Goal: Information Seeking & Learning: Find contact information

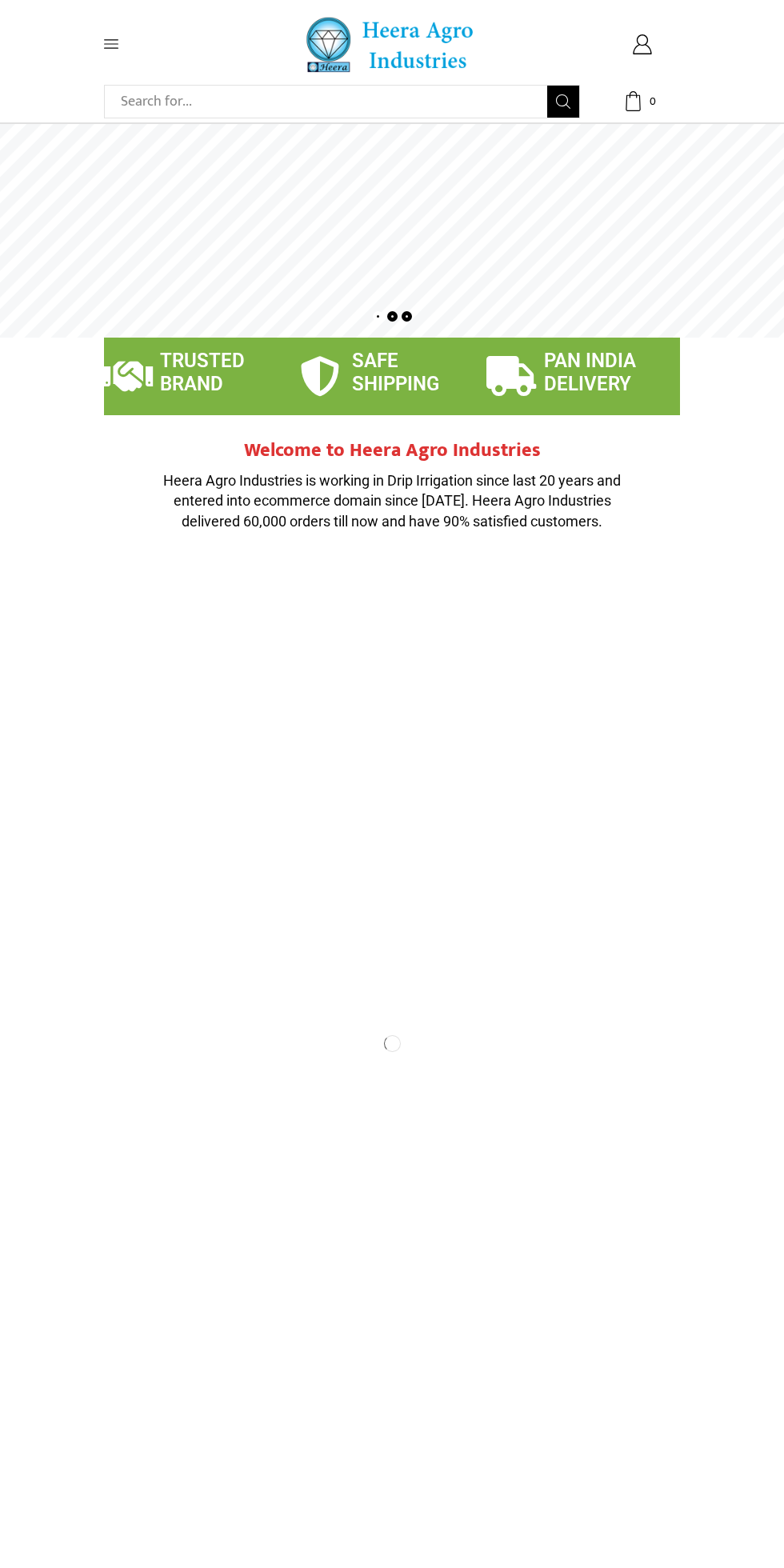
click at [114, 41] on icon at bounding box center [111, 44] width 14 height 14
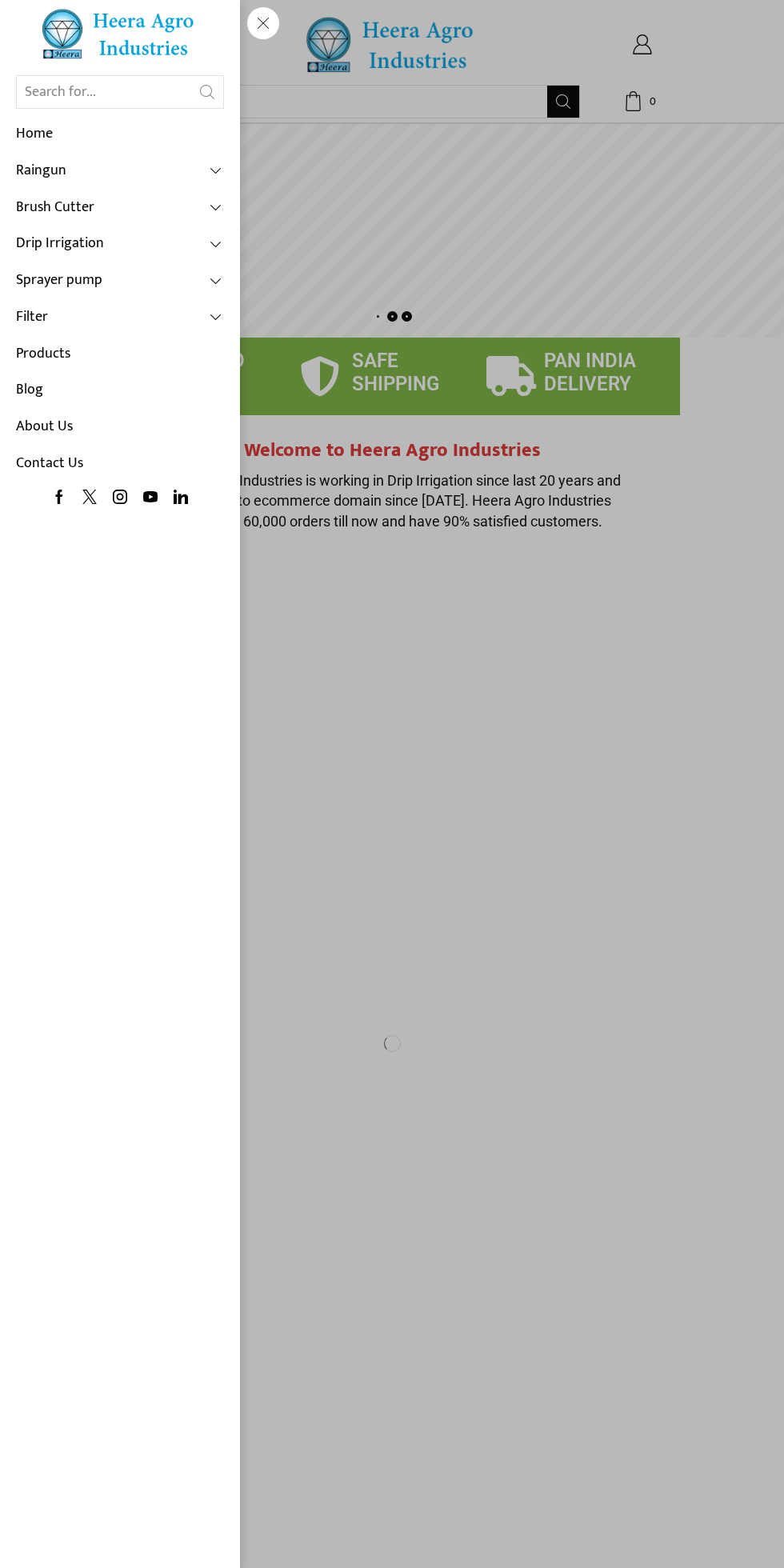
click at [108, 358] on link "Products" at bounding box center [120, 354] width 208 height 37
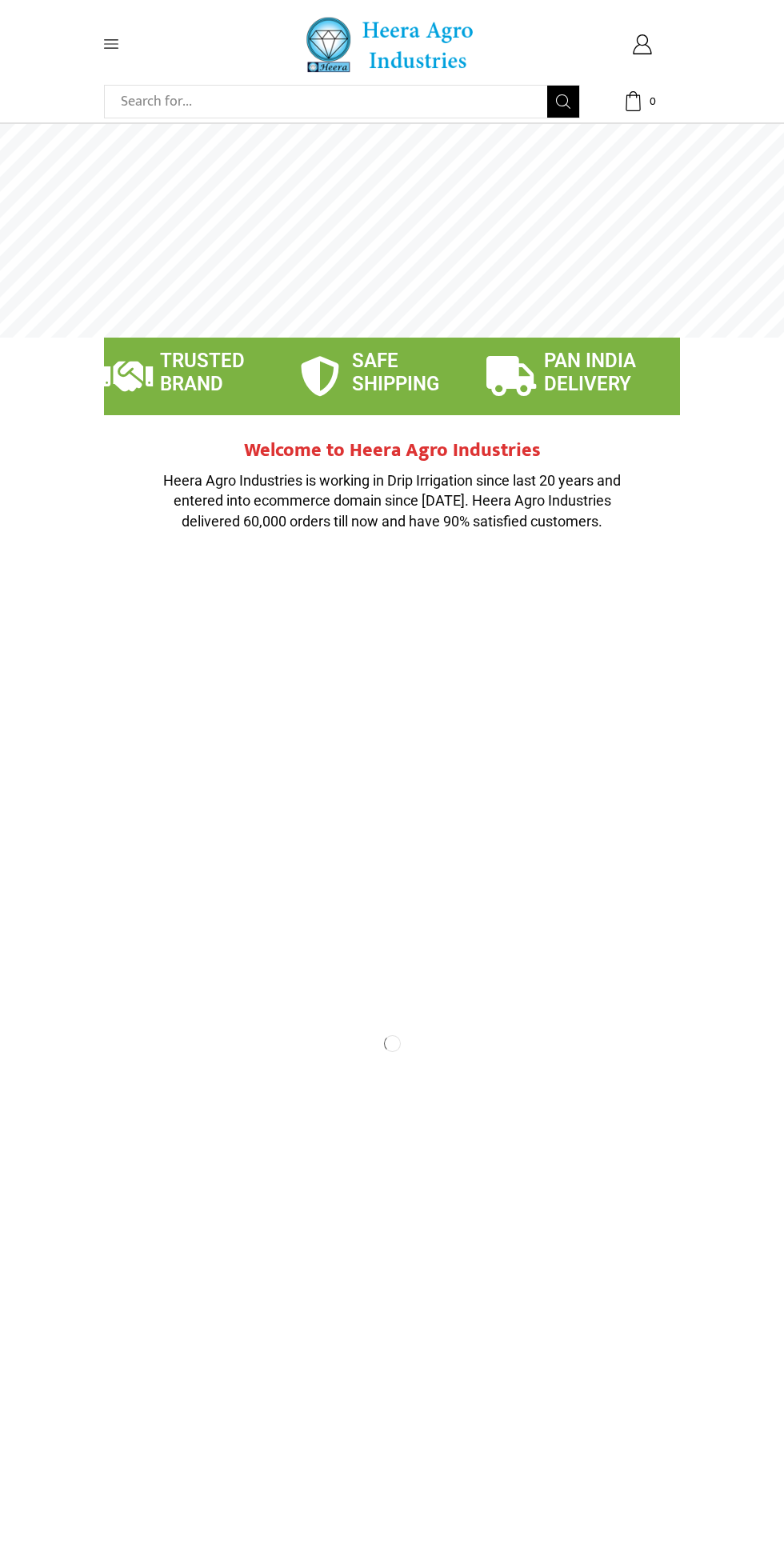
click at [104, 42] on icon at bounding box center [111, 44] width 14 height 14
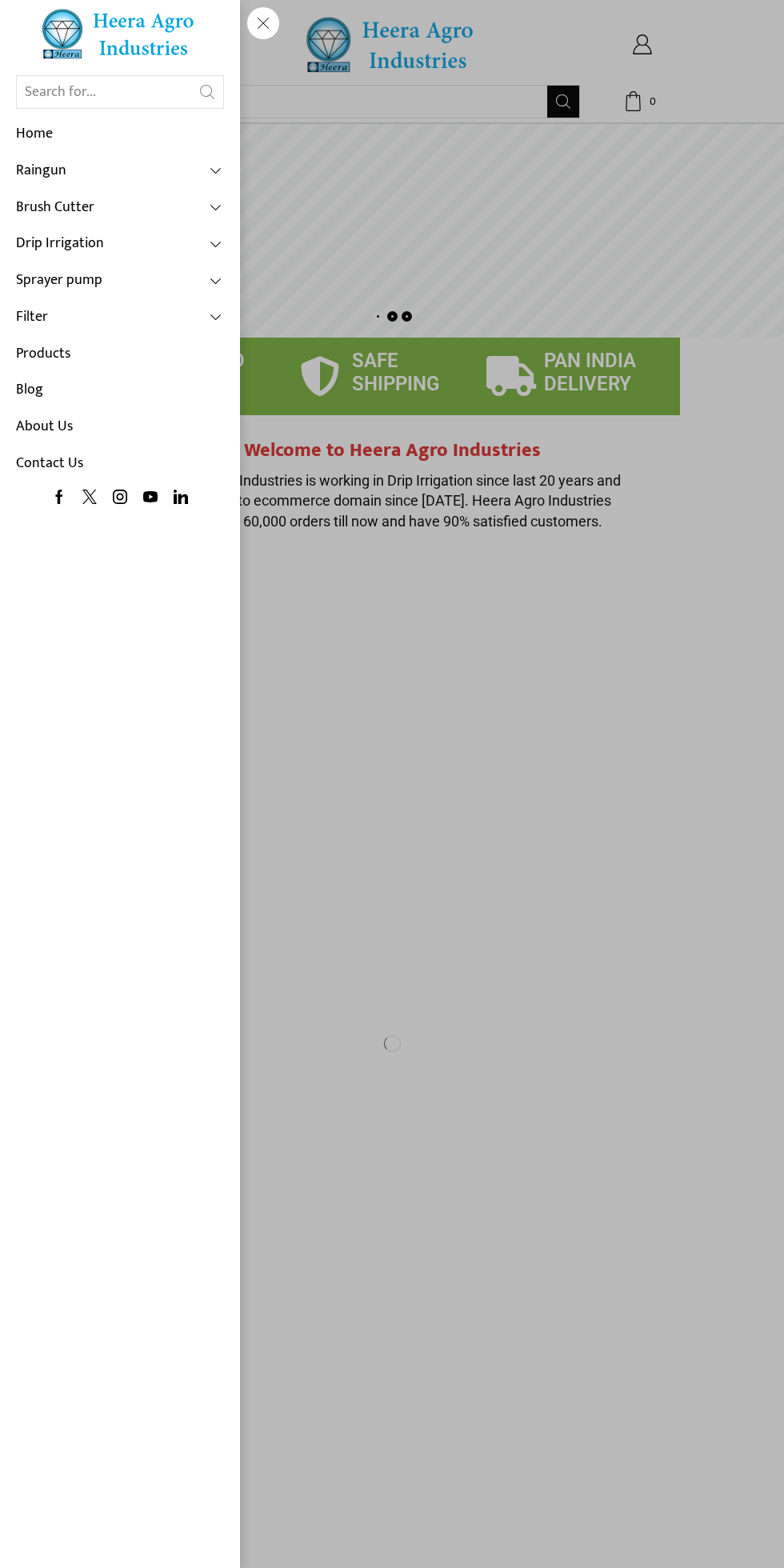
click at [163, 247] on link "Drip Irrigation" at bounding box center [120, 244] width 208 height 37
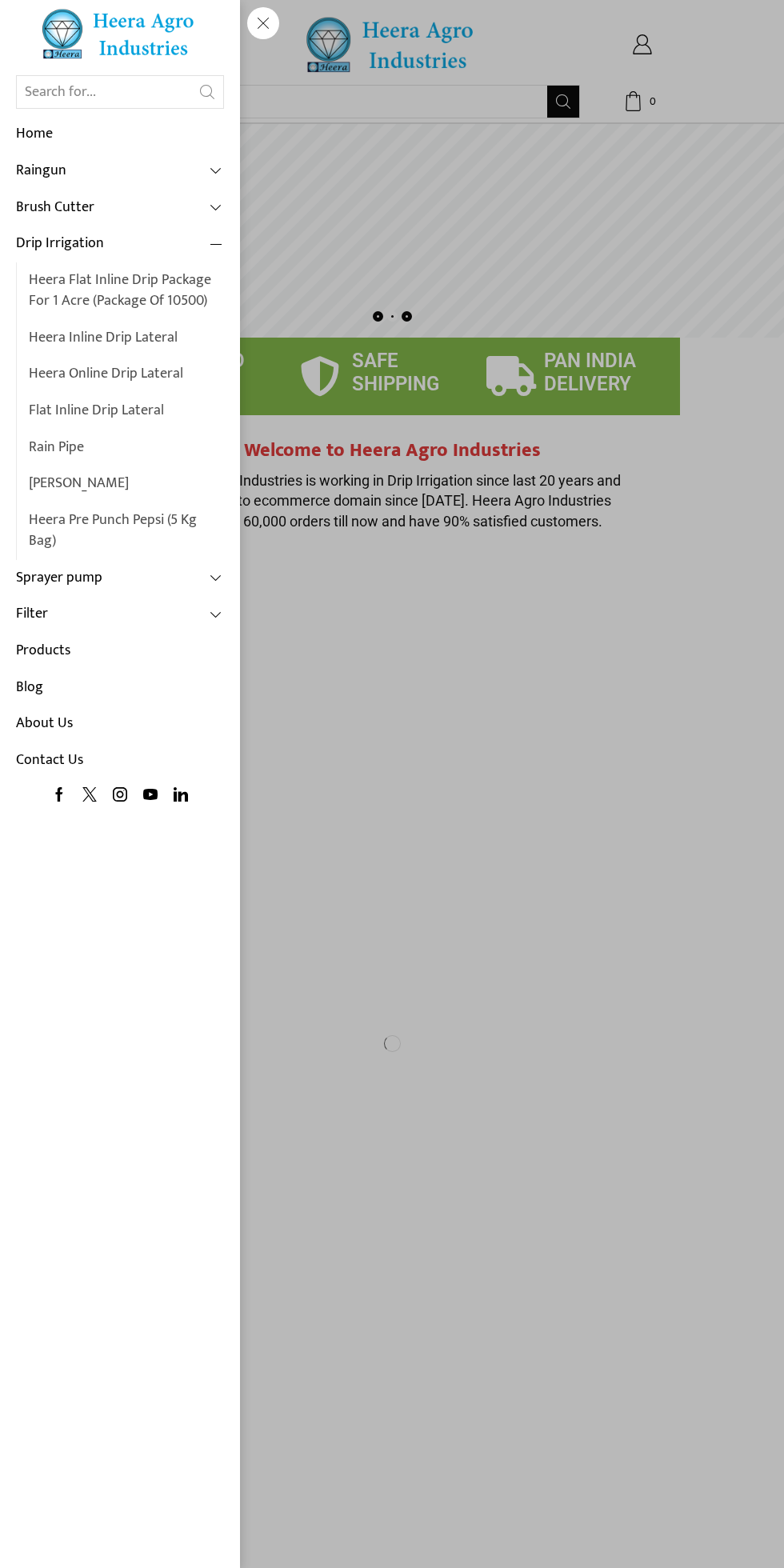
click at [137, 211] on link "Brush Cutter" at bounding box center [120, 208] width 208 height 37
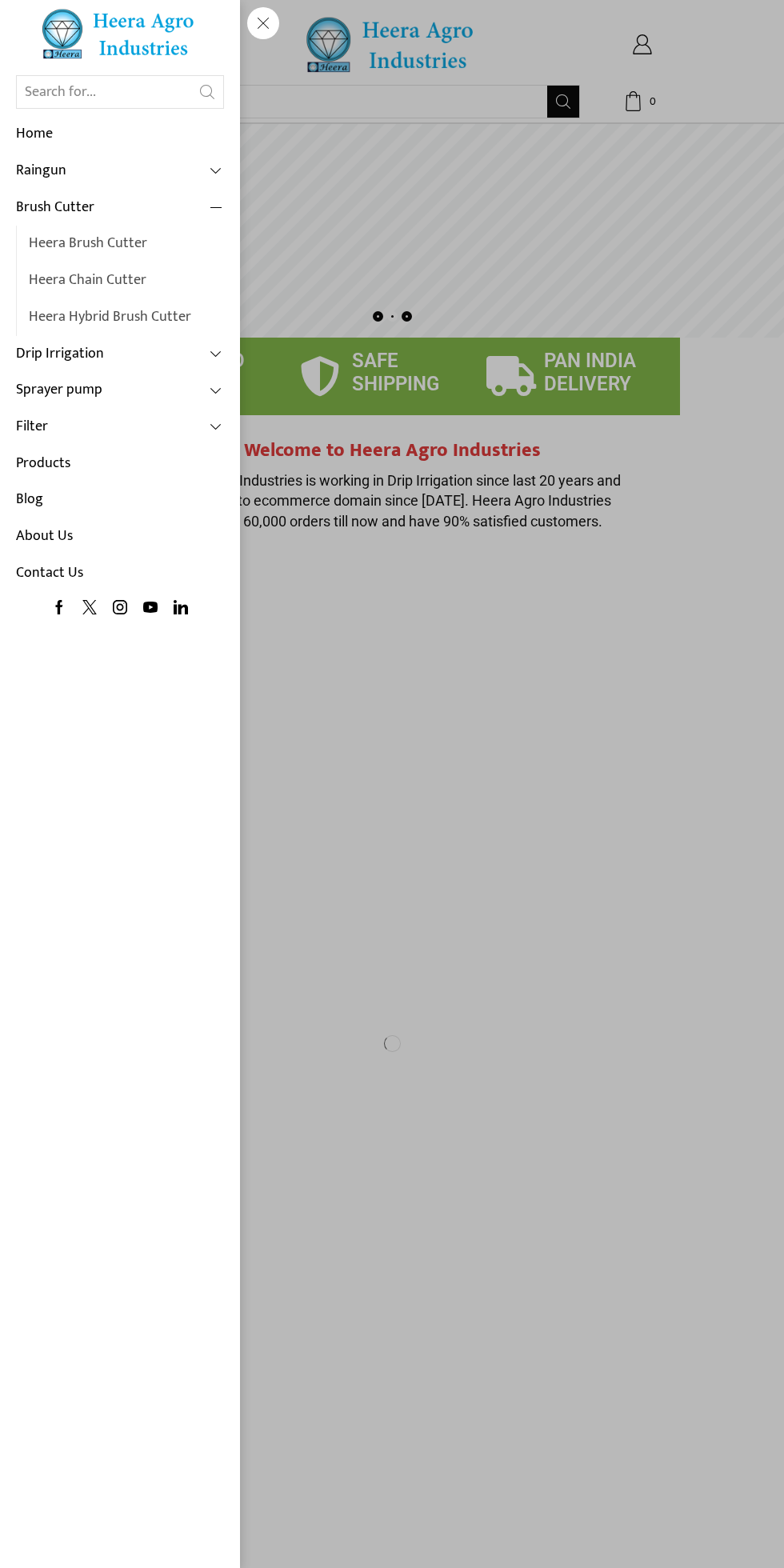
click at [119, 168] on link "Raingun" at bounding box center [120, 171] width 208 height 37
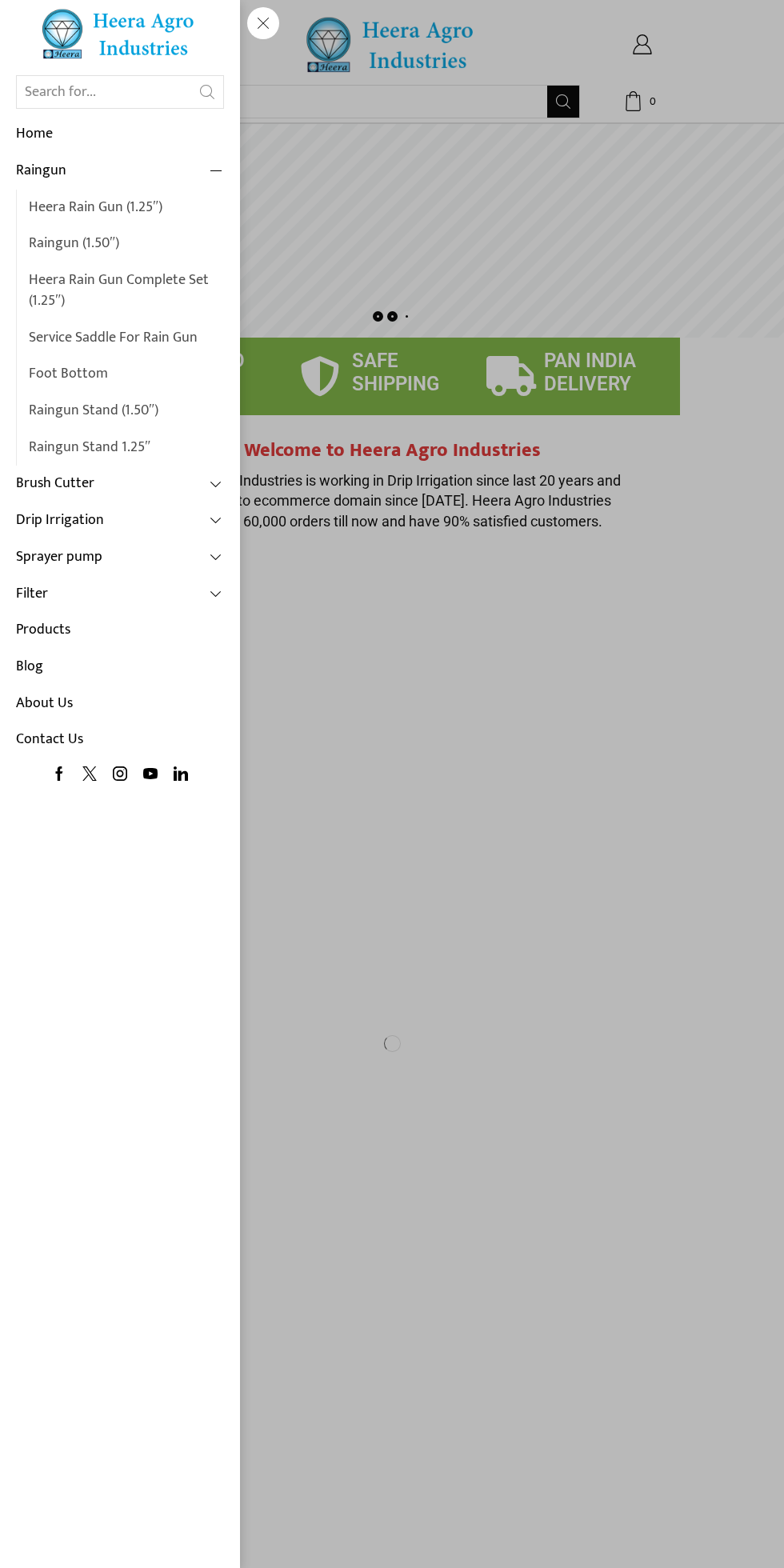
click at [145, 522] on link "Drip Irrigation" at bounding box center [120, 520] width 208 height 37
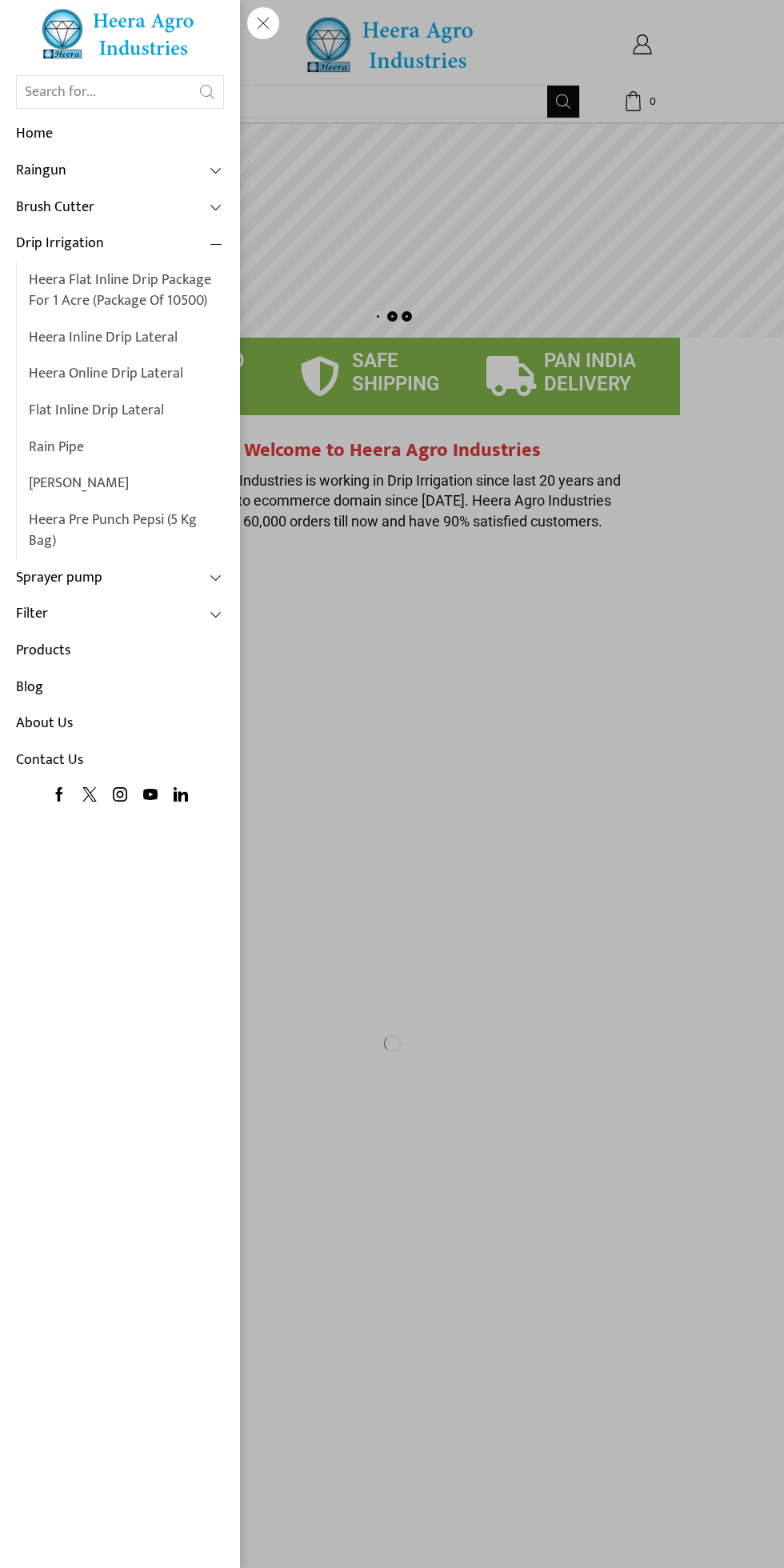
click at [67, 762] on link "Contact Us" at bounding box center [120, 760] width 208 height 37
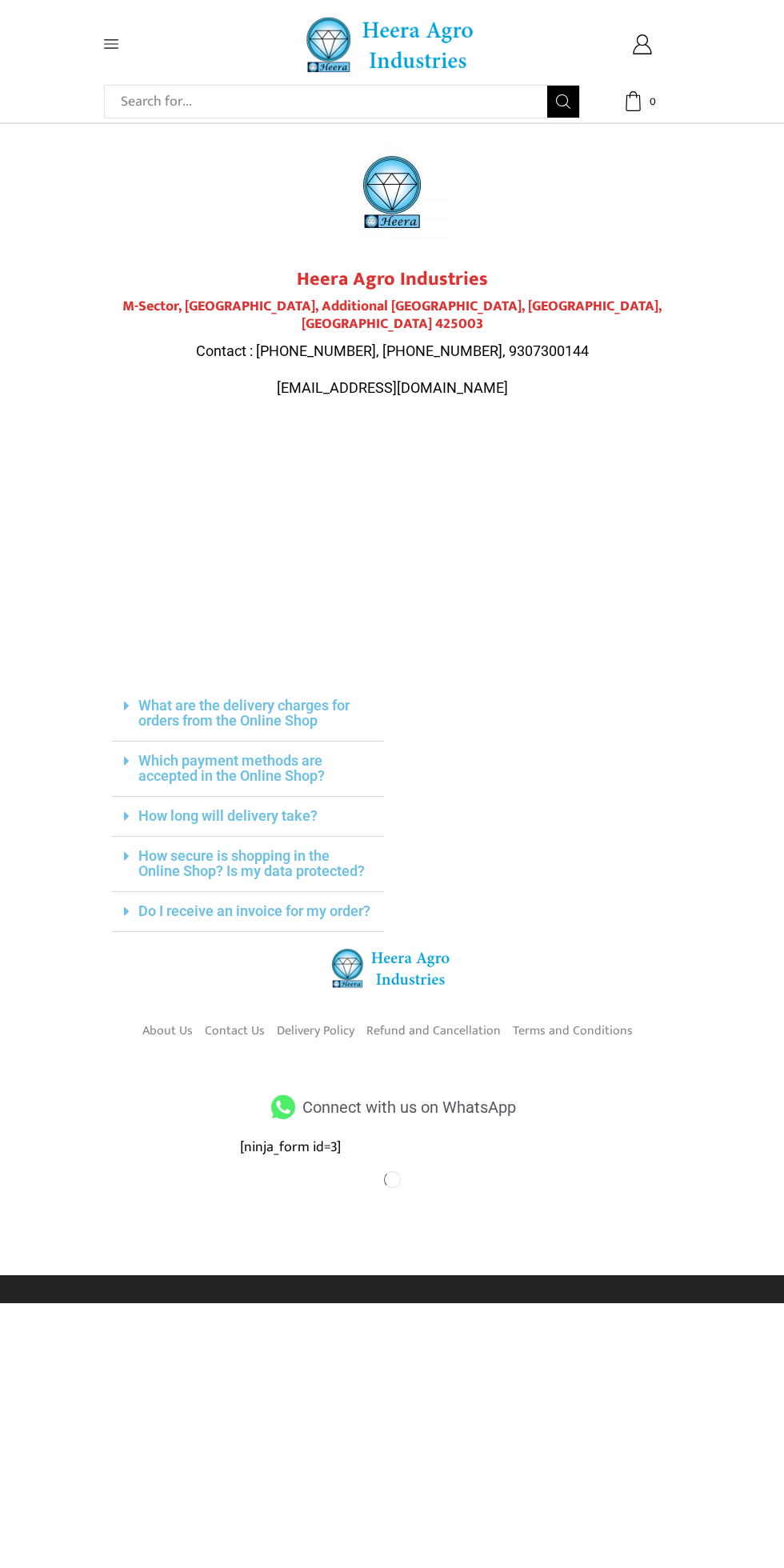
click at [268, 102] on input "Search input" at bounding box center [330, 102] width 434 height 32
type input "Latur"
click at [564, 102] on span "Search button" at bounding box center [564, 102] width 32 height 32
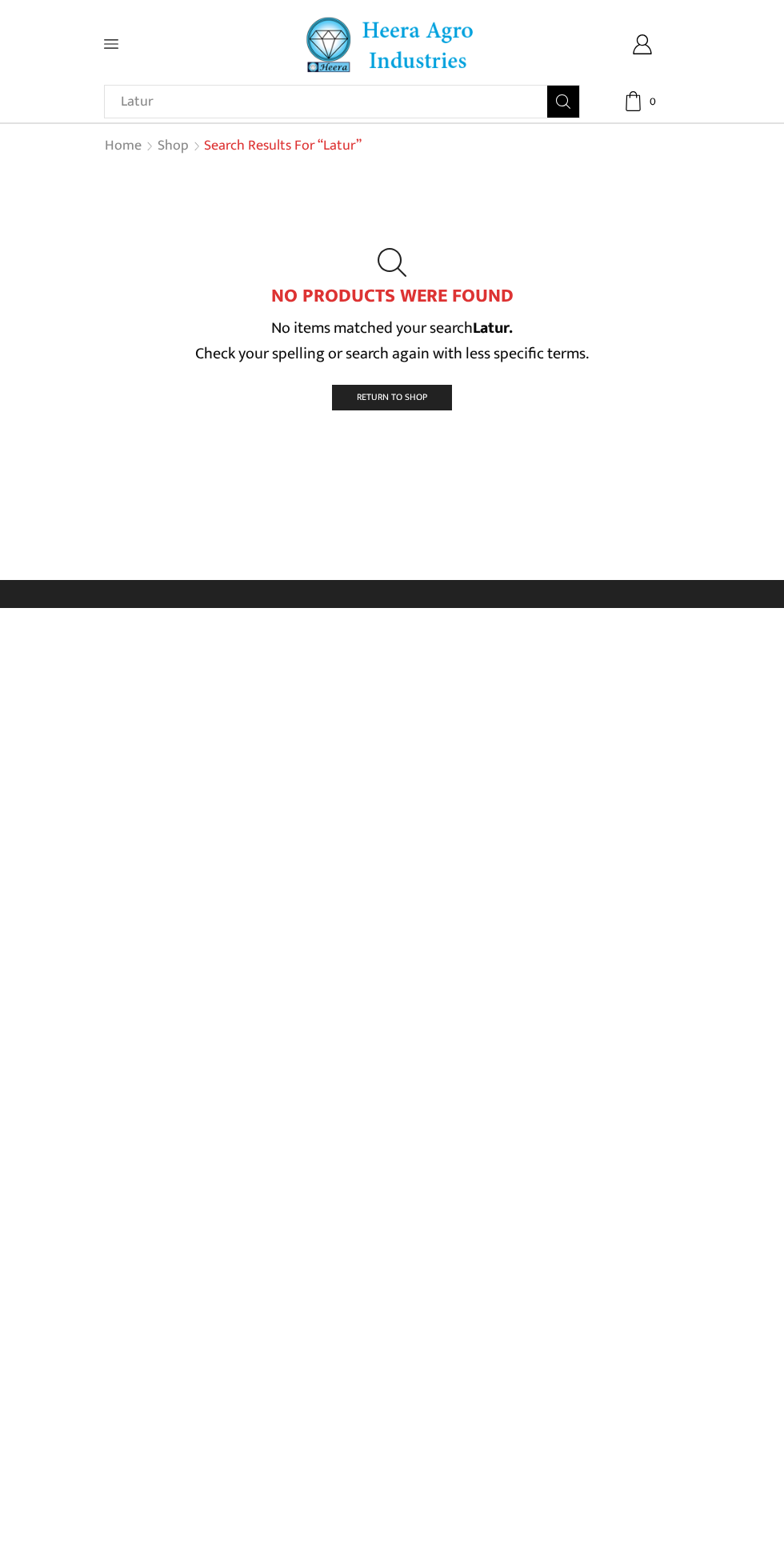
click at [412, 396] on span "Return To Shop" at bounding box center [392, 396] width 70 height 15
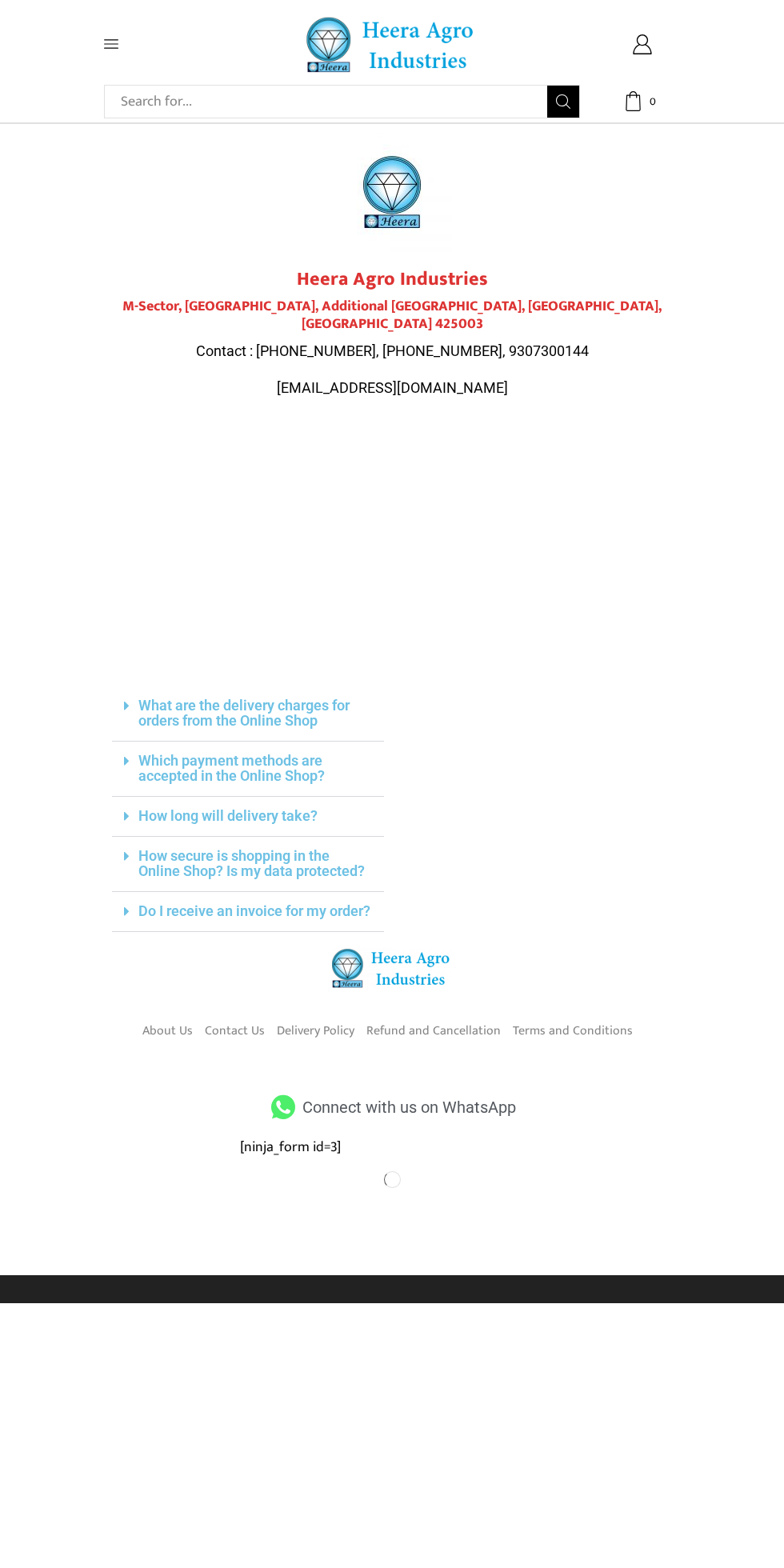
click at [111, 45] on icon at bounding box center [111, 44] width 14 height 14
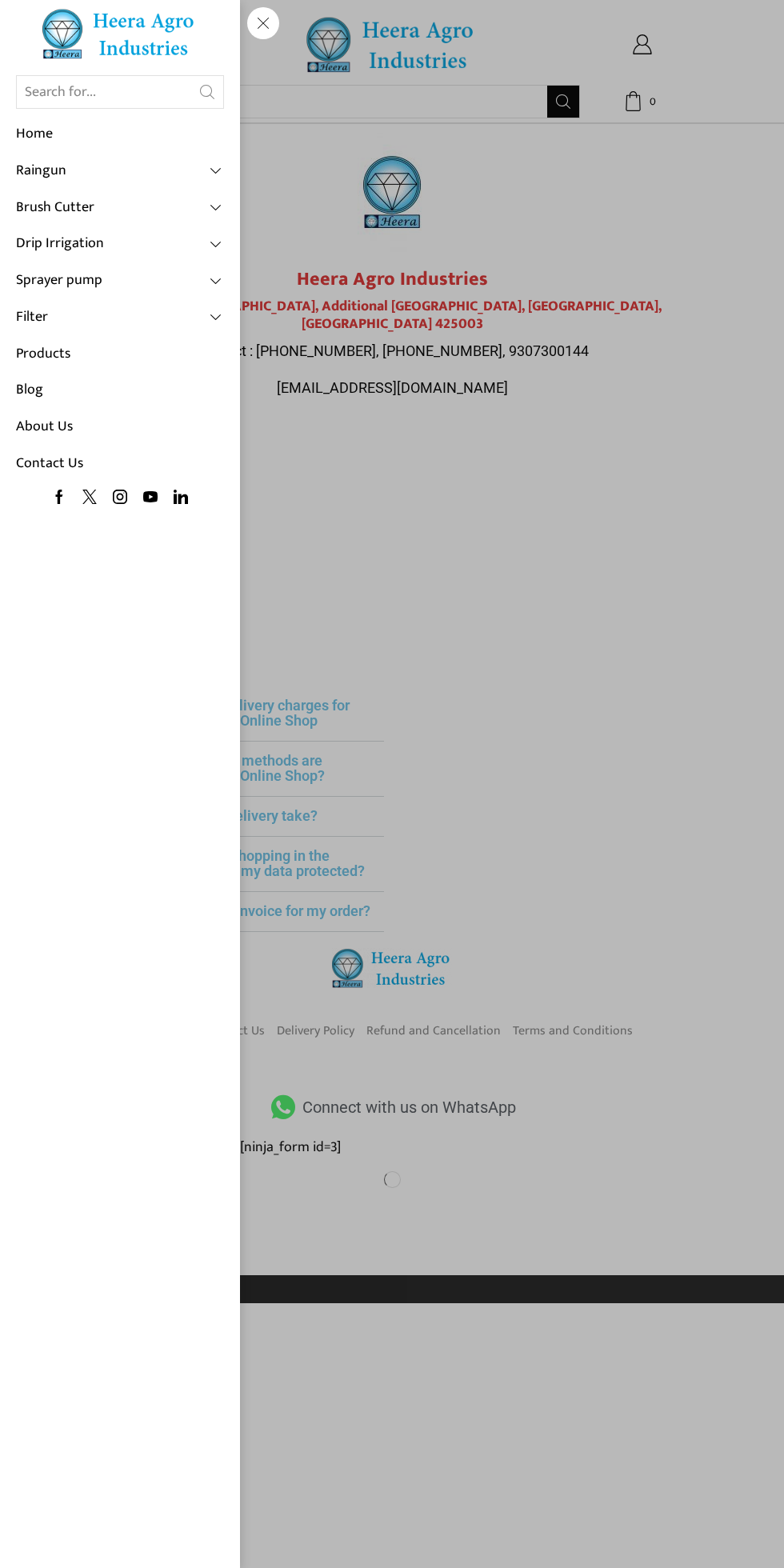
click at [74, 419] on link "About Us" at bounding box center [120, 427] width 208 height 37
